Goal: Task Accomplishment & Management: Use online tool/utility

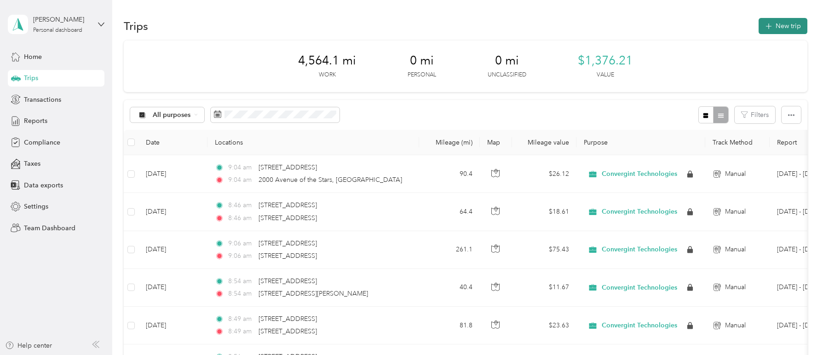
click at [783, 27] on button "New trip" at bounding box center [783, 26] width 49 height 16
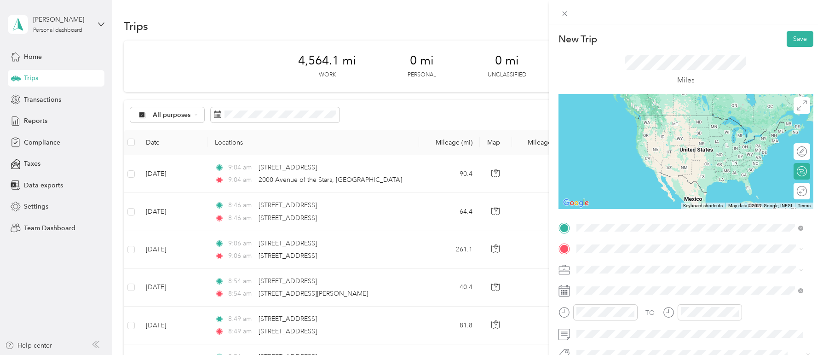
click at [629, 139] on span "[STREET_ADDRESS][US_STATE]" at bounding box center [640, 134] width 92 height 8
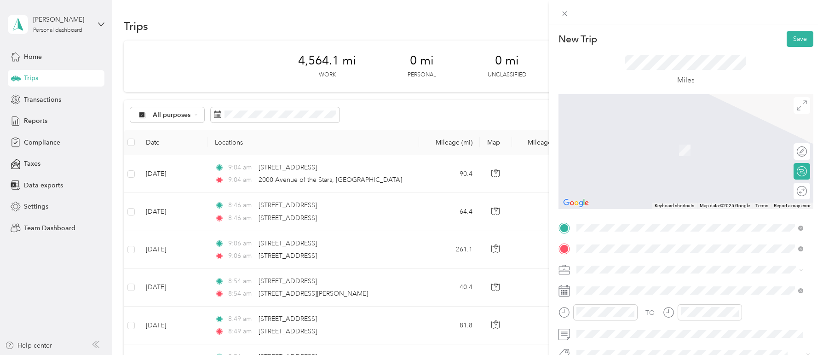
click at [652, 141] on span "[STREET_ADDRESS][US_STATE]" at bounding box center [640, 137] width 92 height 8
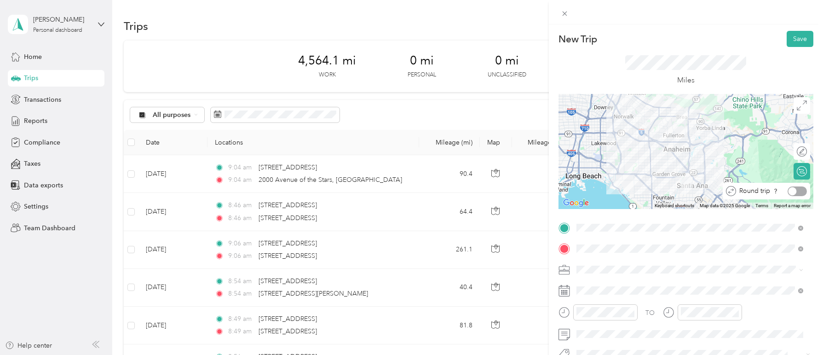
click at [794, 193] on div at bounding box center [797, 191] width 19 height 10
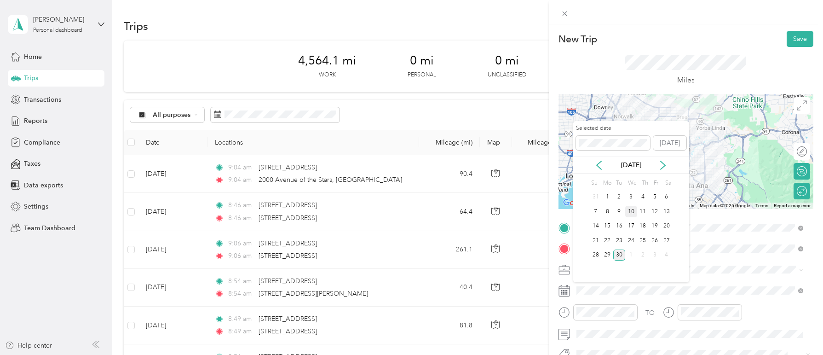
click at [631, 213] on div "10" at bounding box center [631, 212] width 12 height 12
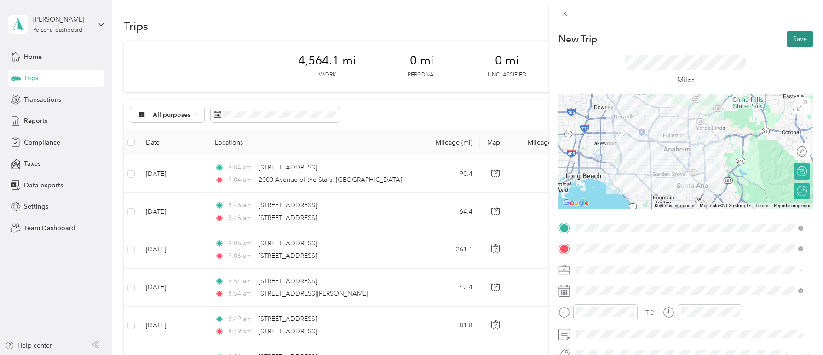
click at [800, 39] on button "Save" at bounding box center [800, 39] width 27 height 16
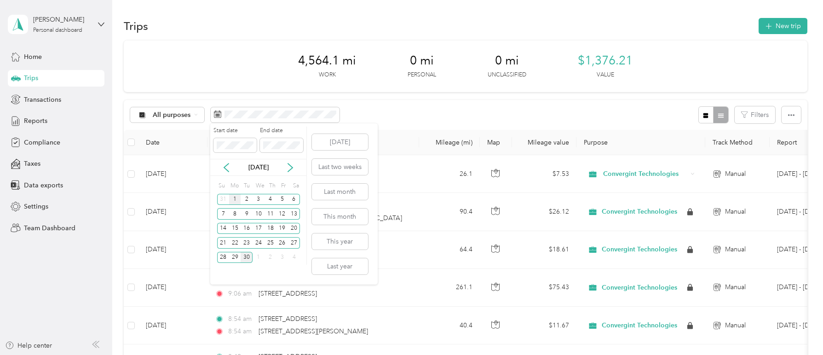
click at [235, 201] on div "1" at bounding box center [235, 200] width 12 height 12
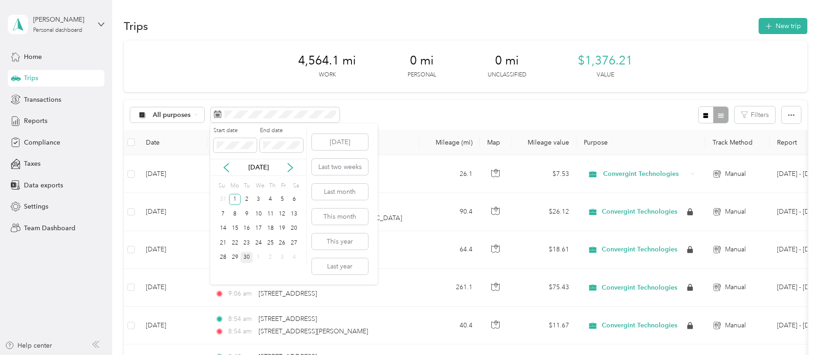
click at [243, 260] on div "30" at bounding box center [247, 258] width 12 height 12
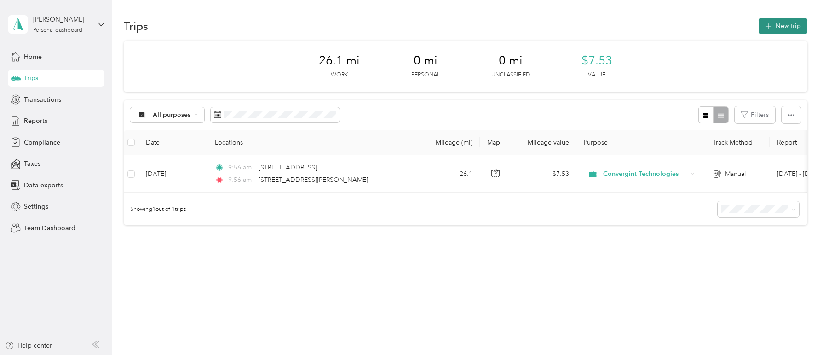
click at [768, 26] on icon "button" at bounding box center [769, 26] width 6 height 6
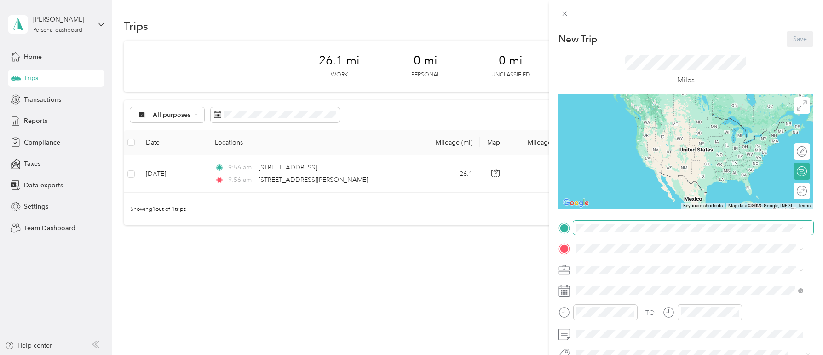
click at [610, 234] on span at bounding box center [693, 227] width 240 height 15
click at [611, 222] on span at bounding box center [693, 227] width 240 height 15
click at [622, 136] on span "[STREET_ADDRESS][US_STATE]" at bounding box center [640, 131] width 92 height 8
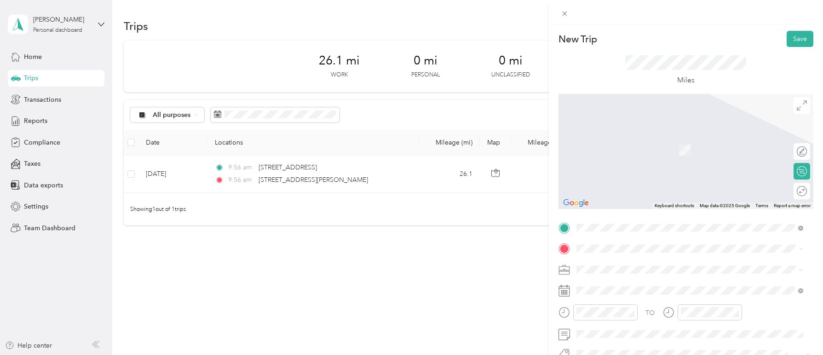
click at [807, 191] on div "Round trip" at bounding box center [807, 191] width 0 height 10
